Goal: Task Accomplishment & Management: Manage account settings

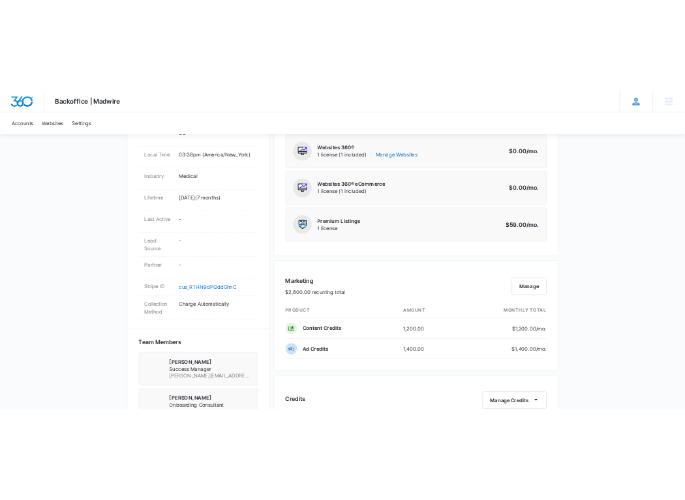
scroll to position [291, 0]
